Goal: Task Accomplishment & Management: Manage account settings

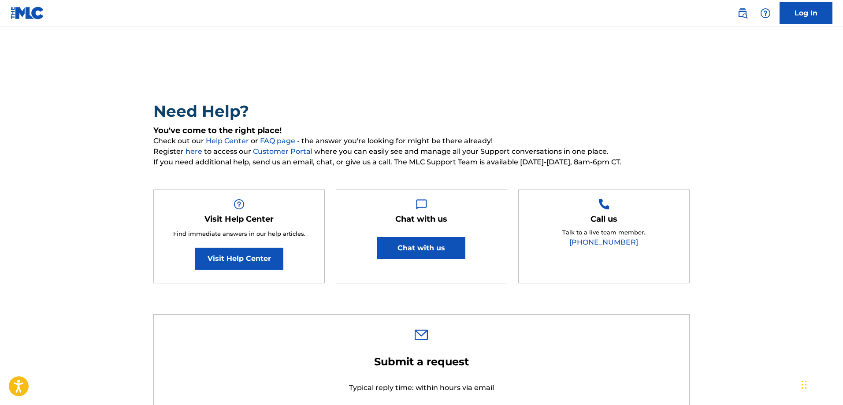
click at [800, 20] on link "Log In" at bounding box center [805, 13] width 53 height 22
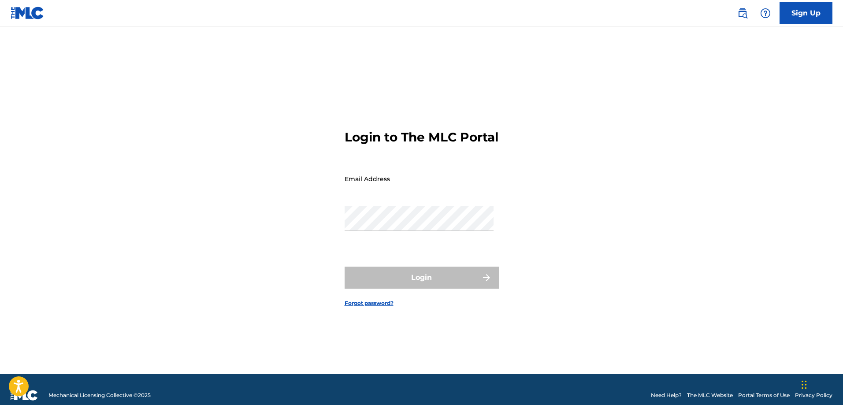
click at [410, 191] on input "Email Address" at bounding box center [418, 178] width 149 height 25
type input "[EMAIL_ADDRESS][DOMAIN_NAME]"
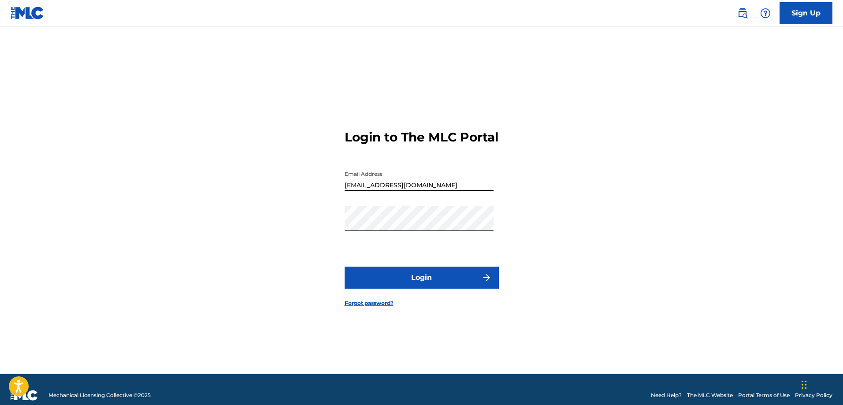
click at [344, 266] on button "Login" at bounding box center [421, 277] width 154 height 22
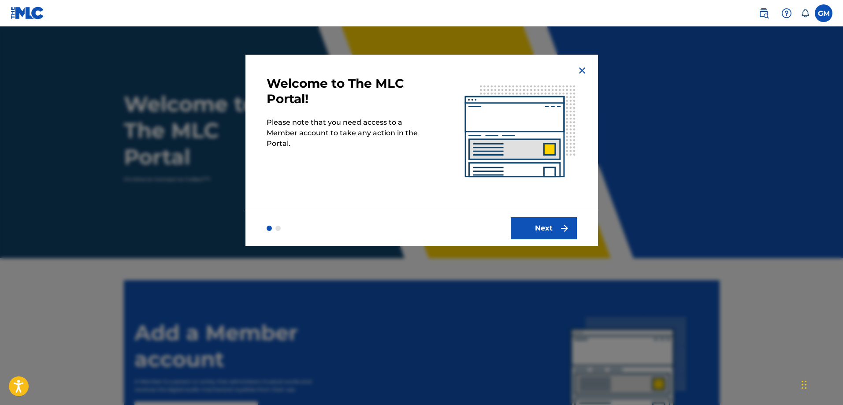
click at [538, 229] on button "Next" at bounding box center [543, 228] width 66 height 22
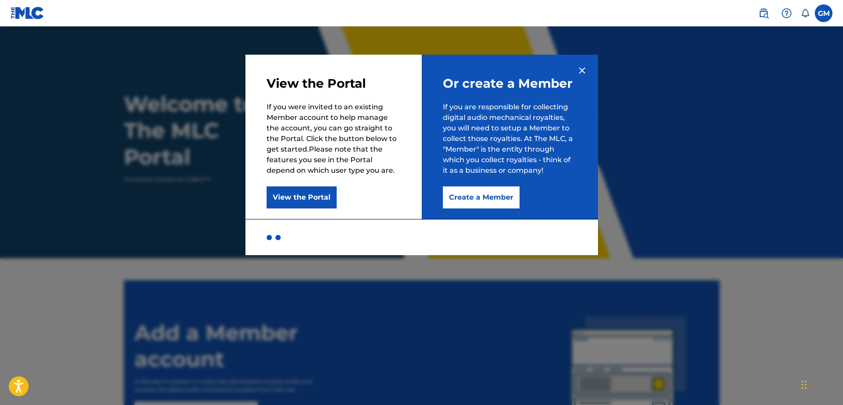
click at [582, 70] on img at bounding box center [582, 70] width 11 height 11
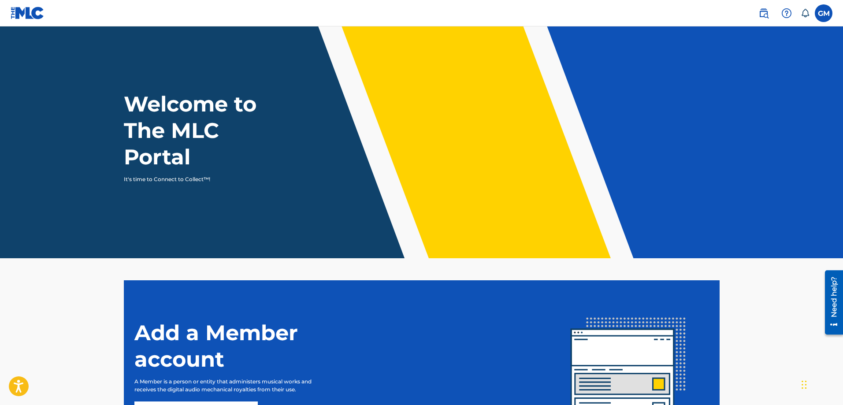
click at [823, 11] on label at bounding box center [823, 13] width 18 height 18
click at [823, 13] on input "GM Grandpa Madeit [EMAIL_ADDRESS][DOMAIN_NAME] Notification Preferences Profile…" at bounding box center [823, 13] width 0 height 0
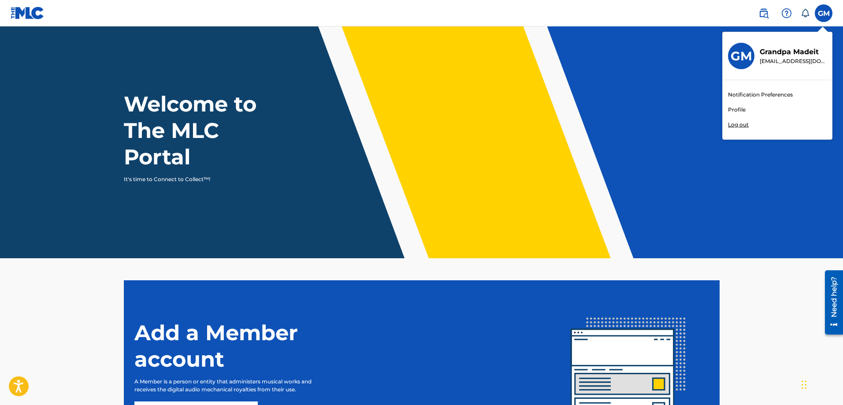
click at [737, 108] on link "Profile" at bounding box center [737, 110] width 18 height 8
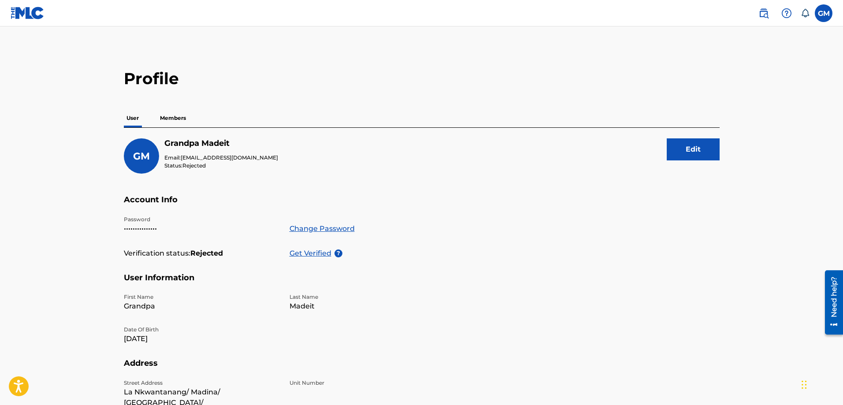
click at [689, 148] on button "Edit" at bounding box center [692, 149] width 53 height 22
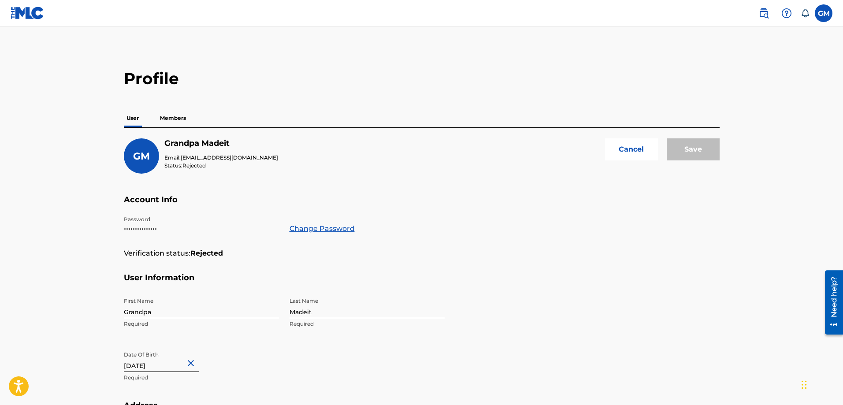
scroll to position [103, 0]
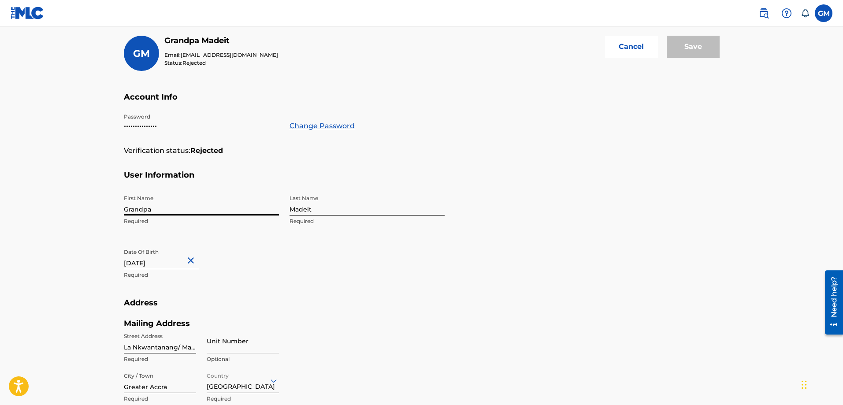
drag, startPoint x: 167, startPoint y: 209, endPoint x: 88, endPoint y: 211, distance: 79.3
click at [88, 211] on main "Profile User Members GM Grandpa Madeit Email: [EMAIL_ADDRESS][DOMAIN_NAME] Stat…" at bounding box center [421, 242] width 843 height 637
type input "[PERSON_NAME]"
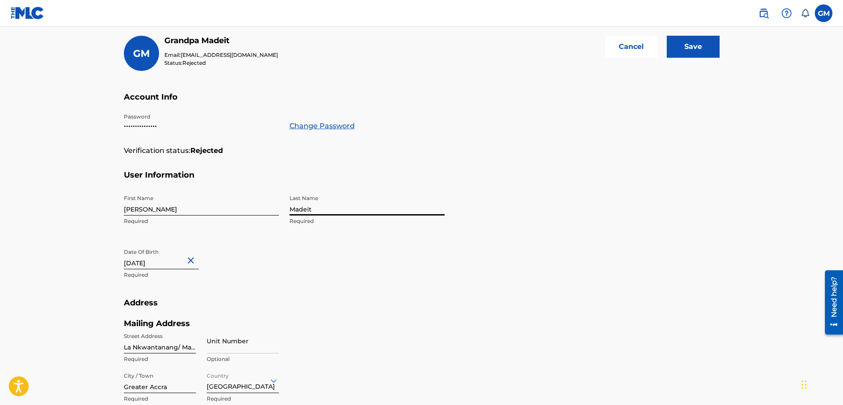
drag, startPoint x: 331, startPoint y: 208, endPoint x: 253, endPoint y: 219, distance: 79.1
click at [253, 219] on div "First Name [PERSON_NAME] Required Last Name Madeit Required Date Of Birth [DEMO…" at bounding box center [284, 243] width 321 height 107
type input "[PERSON_NAME]"
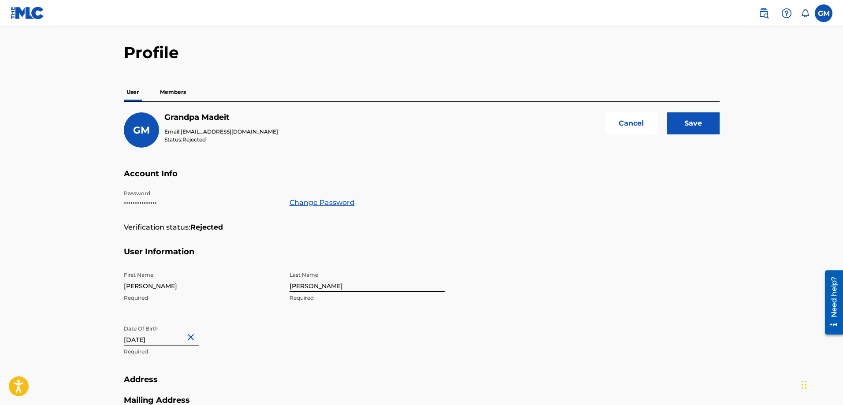
scroll to position [0, 0]
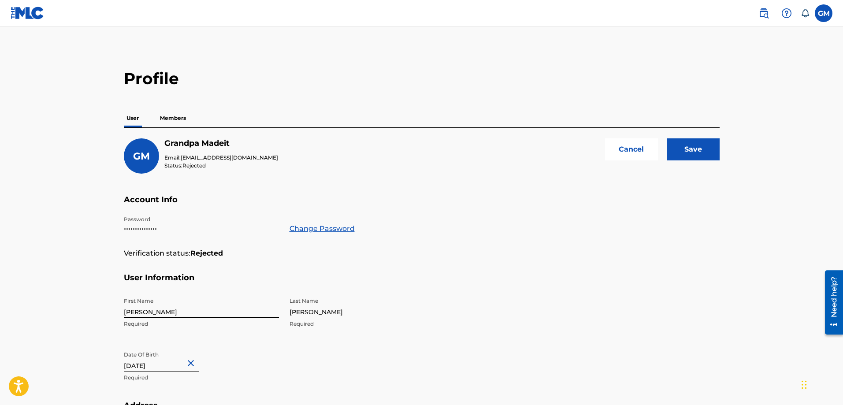
drag, startPoint x: 190, startPoint y: 311, endPoint x: 121, endPoint y: 311, distance: 68.7
click at [121, 311] on div "Profile User Members GM Grandpa Madeit Email: [EMAIL_ADDRESS][DOMAIN_NAME] Stat…" at bounding box center [421, 356] width 617 height 574
click at [136, 315] on input "Euegene" at bounding box center [201, 305] width 155 height 25
type input "[PERSON_NAME]"
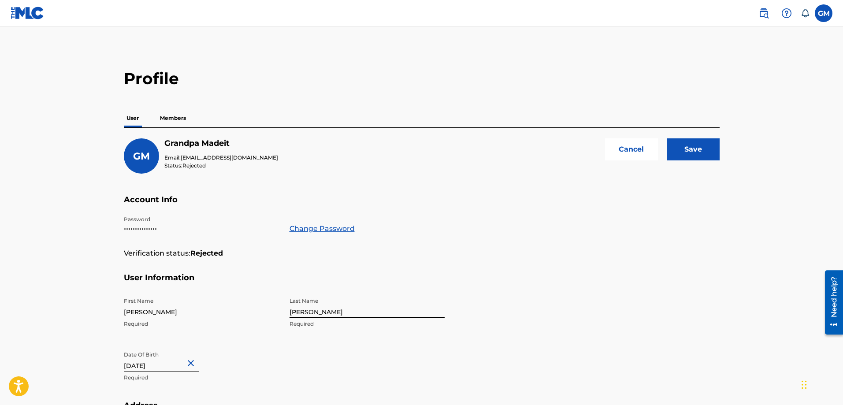
drag, startPoint x: 331, startPoint y: 312, endPoint x: 270, endPoint y: 325, distance: 62.2
click at [270, 325] on div "First Name [PERSON_NAME] Required Last Name [PERSON_NAME] Required Date Of Birt…" at bounding box center [284, 346] width 321 height 107
type input "[PERSON_NAME]"
click at [693, 155] on input "Save" at bounding box center [692, 149] width 53 height 22
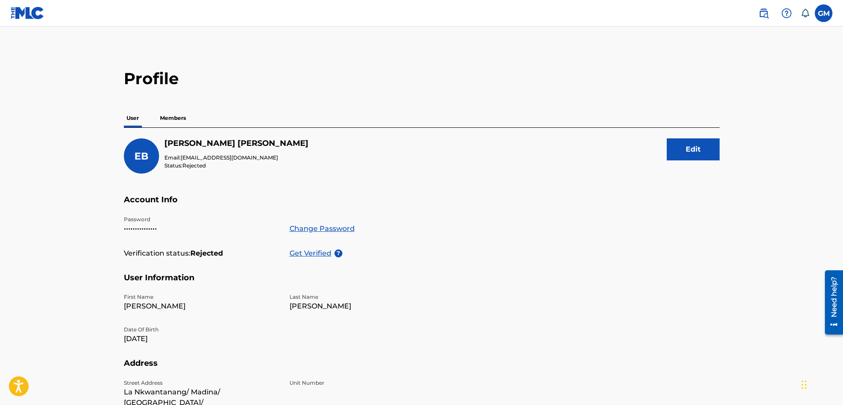
click at [827, 11] on label at bounding box center [823, 13] width 18 height 18
click at [823, 13] on input "GM Grandpa Madeit [EMAIL_ADDRESS][DOMAIN_NAME] Notification Preferences Profile…" at bounding box center [823, 13] width 0 height 0
click at [742, 107] on link "Profile" at bounding box center [737, 110] width 18 height 8
